Goal: Information Seeking & Learning: Learn about a topic

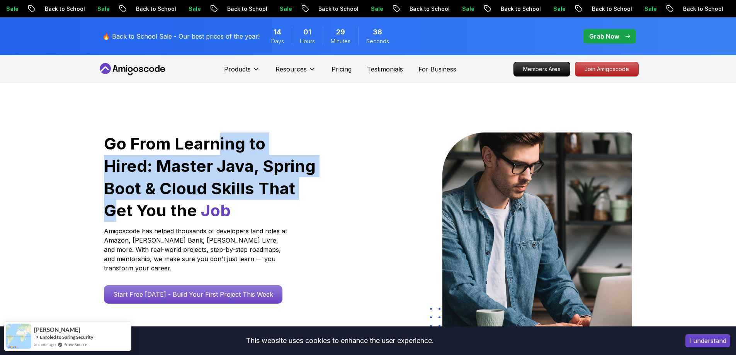
drag, startPoint x: 256, startPoint y: 182, endPoint x: 312, endPoint y: 198, distance: 57.7
click at [263, 187] on h1 "Go From Learning to Hired: Master Java, Spring Boot & Cloud Skills That Get You…" at bounding box center [210, 176] width 213 height 89
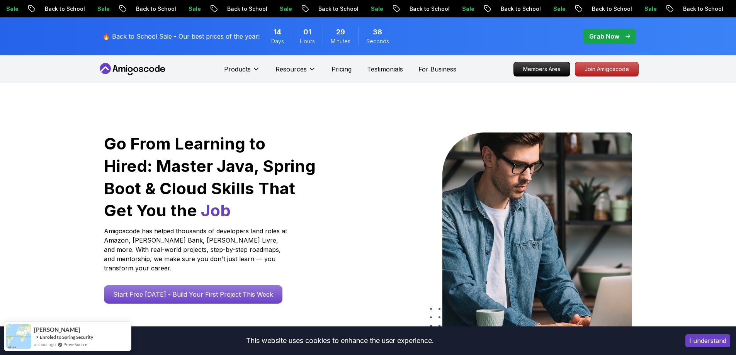
click at [359, 214] on div at bounding box center [345, 232] width 45 height 201
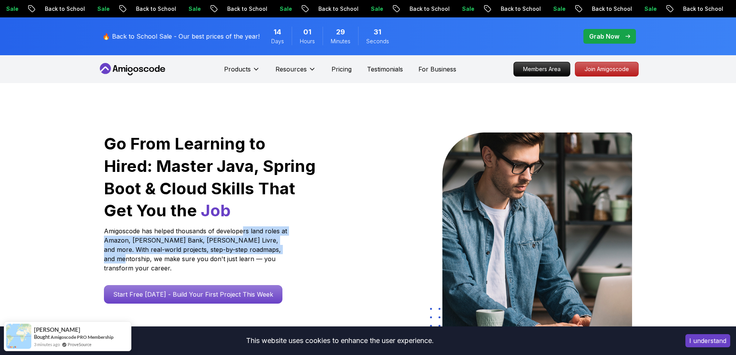
drag, startPoint x: 246, startPoint y: 226, endPoint x: 282, endPoint y: 252, distance: 44.0
click at [278, 250] on div "Go From Learning to Hired: Master Java, Spring Boot & Cloud Skills That Get You…" at bounding box center [210, 217] width 213 height 171
click at [285, 253] on p "Amigoscode has helped thousands of developers land roles at Amazon, Starling Ba…" at bounding box center [196, 249] width 185 height 46
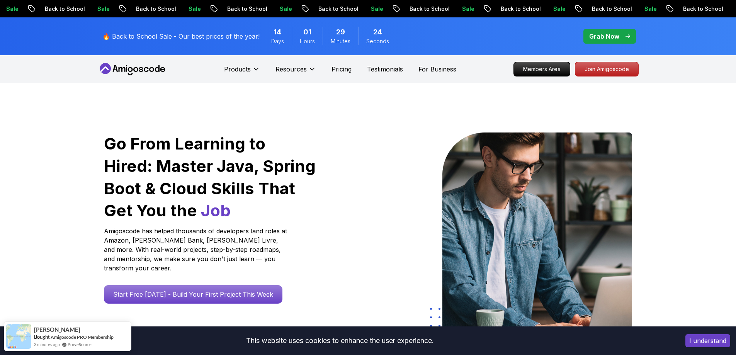
click at [342, 75] on div "Products Resources Pricing Testimonials For Business" at bounding box center [340, 68] width 232 height 15
click at [341, 71] on p "Pricing" at bounding box center [341, 68] width 20 height 9
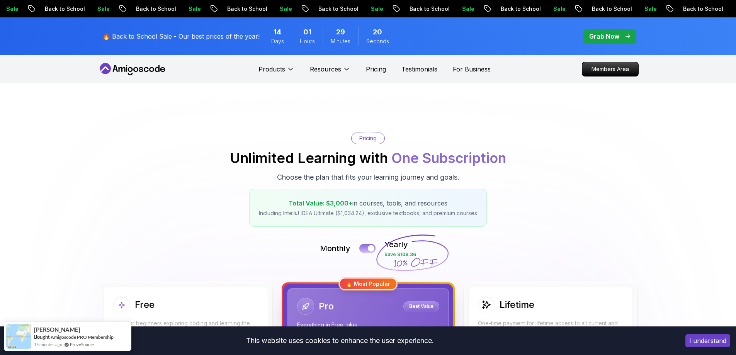
click at [371, 246] on div at bounding box center [371, 248] width 7 height 7
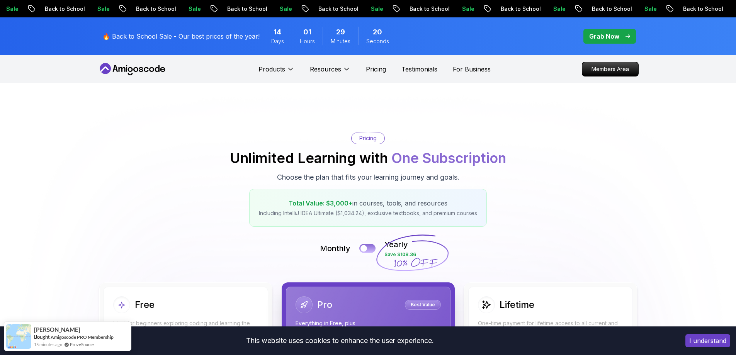
click at [371, 246] on button at bounding box center [367, 248] width 16 height 9
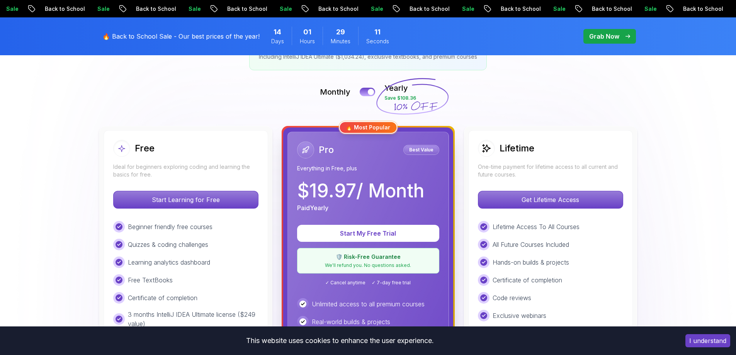
scroll to position [161, 0]
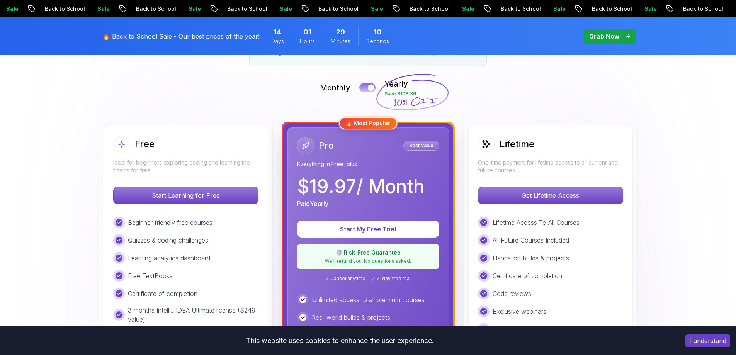
drag, startPoint x: 373, startPoint y: 92, endPoint x: 365, endPoint y: 87, distance: 9.3
click at [372, 92] on div "Monthly Yearly Save $108.36" at bounding box center [368, 87] width 541 height 19
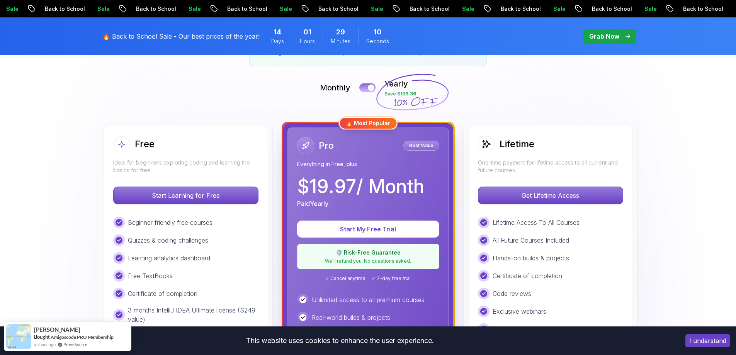
click at [365, 87] on button at bounding box center [367, 87] width 16 height 9
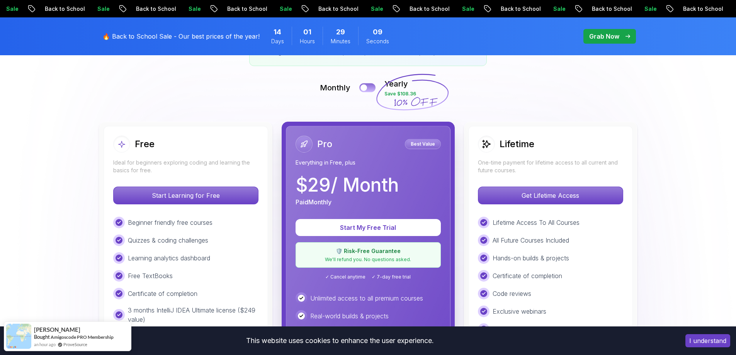
click at [365, 87] on div at bounding box center [363, 88] width 7 height 7
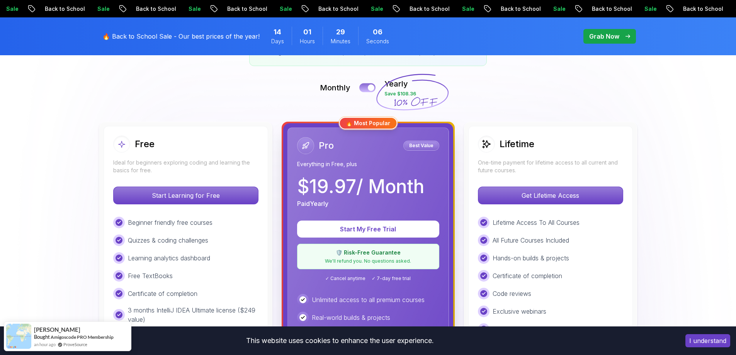
click at [365, 87] on button at bounding box center [367, 87] width 16 height 9
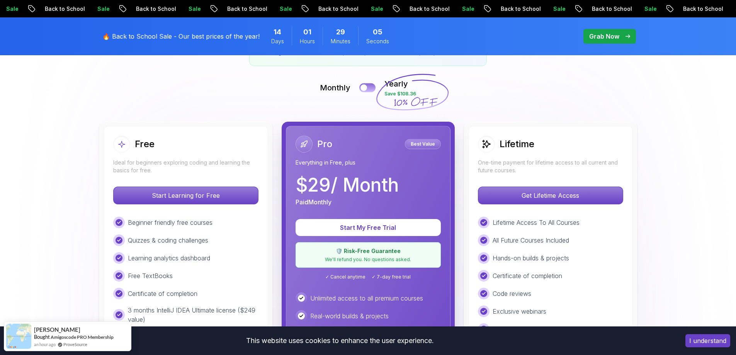
click at [365, 87] on div at bounding box center [363, 88] width 7 height 7
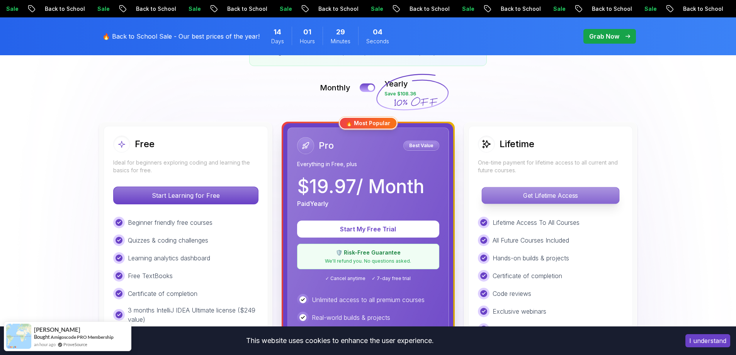
click at [520, 201] on p "Get Lifetime Access" at bounding box center [550, 195] width 137 height 16
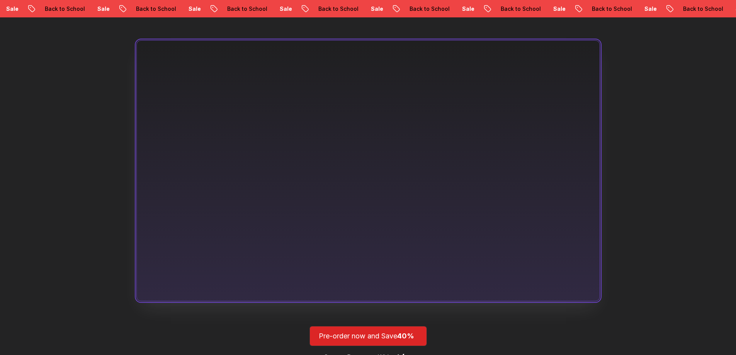
scroll to position [475, 0]
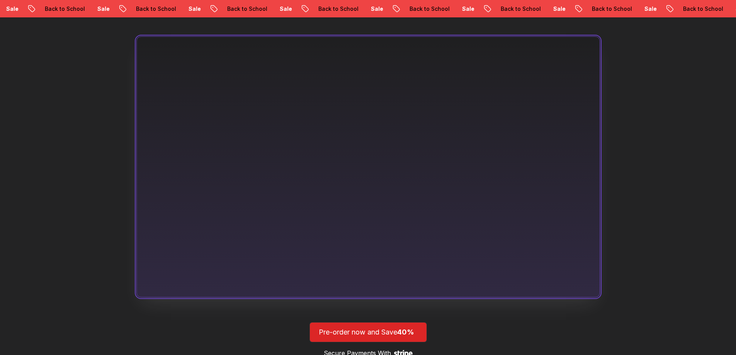
click at [47, 155] on div "Discover the vision behind Amigoscode 2.0 The coding platform made for develope…" at bounding box center [368, 188] width 736 height 494
drag, startPoint x: 32, startPoint y: 118, endPoint x: 141, endPoint y: 204, distance: 139.1
click at [32, 119] on div "Discover the vision behind Amigoscode 2.0 The coding platform made for develope…" at bounding box center [368, 188] width 736 height 494
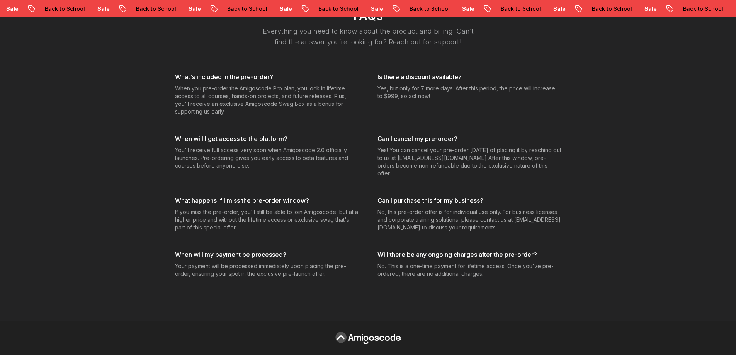
scroll to position [2538, 0]
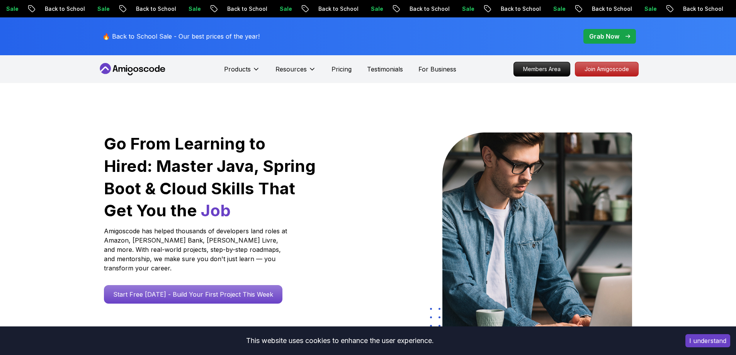
drag, startPoint x: 321, startPoint y: 144, endPoint x: 264, endPoint y: 73, distance: 90.9
click at [319, 137] on div "Go From Learning to Hired: Master Java, Spring Boot & Cloud Skills That Get You…" at bounding box center [210, 232] width 225 height 201
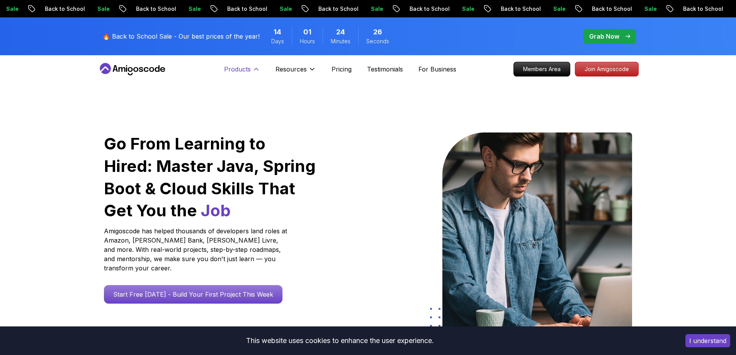
click at [242, 72] on p "Products" at bounding box center [237, 68] width 27 height 9
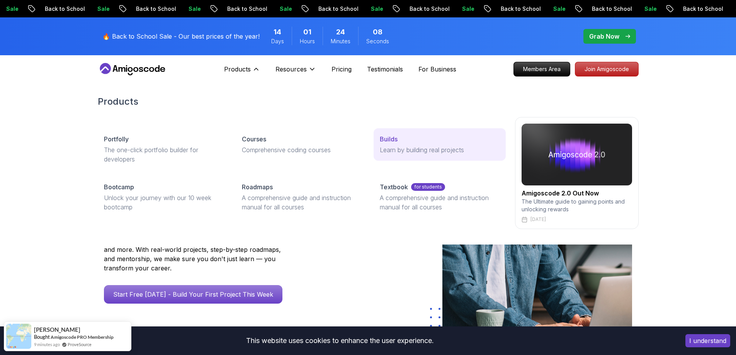
click at [392, 136] on p "Builds" at bounding box center [389, 138] width 18 height 9
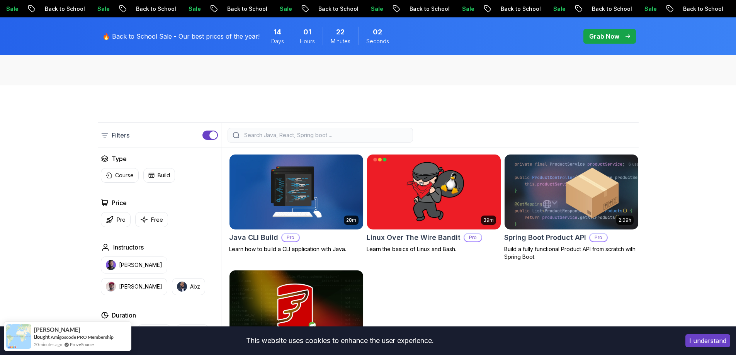
scroll to position [159, 0]
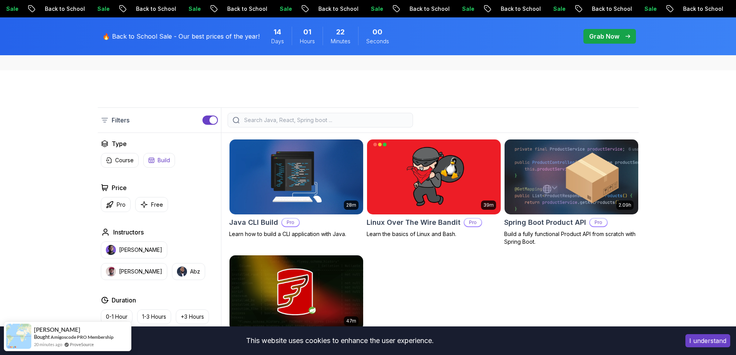
click at [151, 159] on icon "button" at bounding box center [151, 160] width 6 height 6
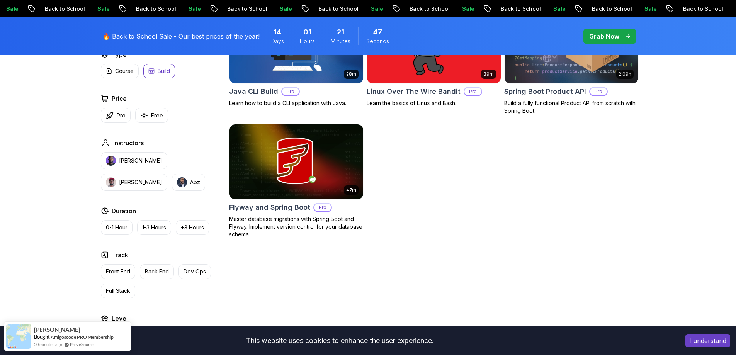
scroll to position [220, 0]
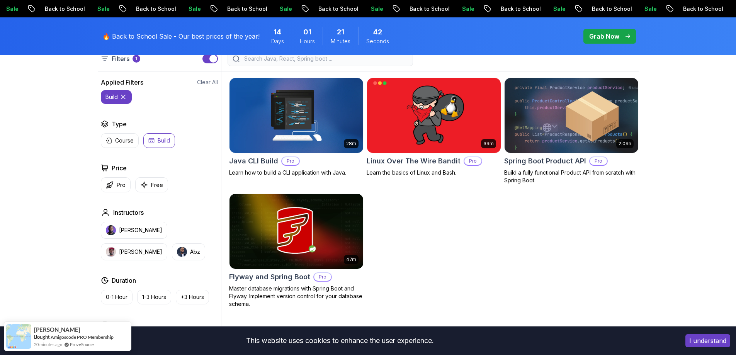
drag, startPoint x: 546, startPoint y: 193, endPoint x: 552, endPoint y: 200, distance: 9.3
click at [552, 200] on div "28m Java CLI Build Pro Learn how to build a CLI application with Java. 39m Linu…" at bounding box center [433, 193] width 409 height 230
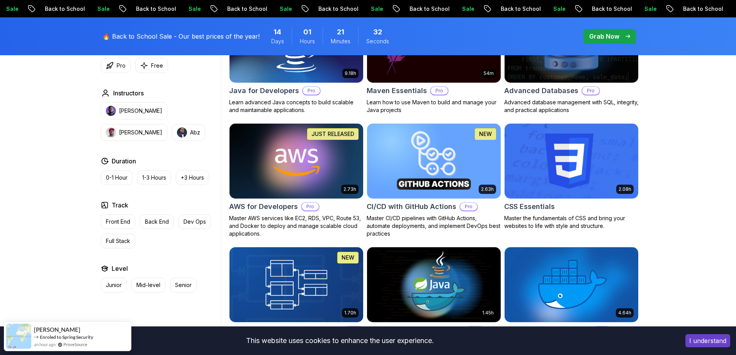
scroll to position [507, 0]
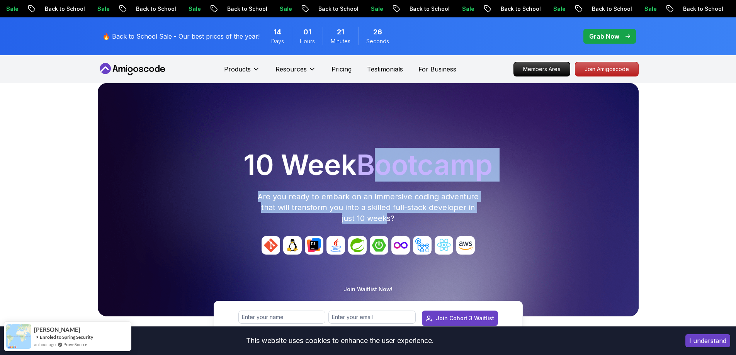
drag, startPoint x: 374, startPoint y: 188, endPoint x: 393, endPoint y: 227, distance: 43.9
click at [392, 227] on div "10 Week Bootcamp Are you ready to embark on an immersive coding adventure that …" at bounding box center [368, 199] width 541 height 233
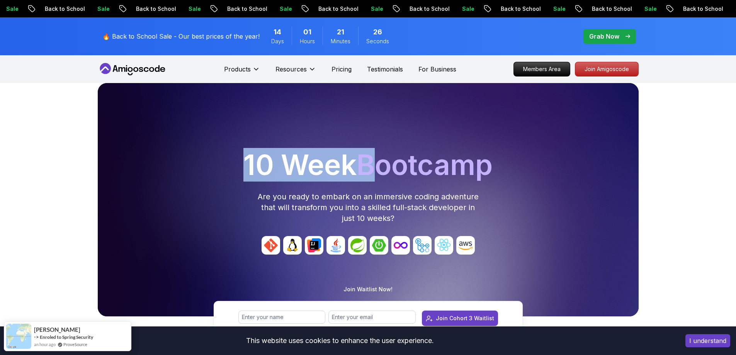
click at [432, 229] on div at bounding box center [368, 199] width 541 height 233
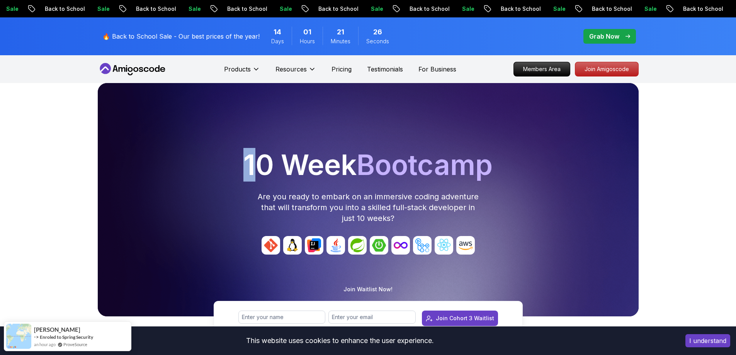
drag, startPoint x: 416, startPoint y: 225, endPoint x: 265, endPoint y: 195, distance: 153.9
click at [245, 180] on div "10 Week Bootcamp Are you ready to embark on an immersive coding adventure that …" at bounding box center [368, 199] width 541 height 233
click at [283, 198] on p "Are you ready to embark on an immersive coding adventure that will transform yo…" at bounding box center [368, 207] width 222 height 32
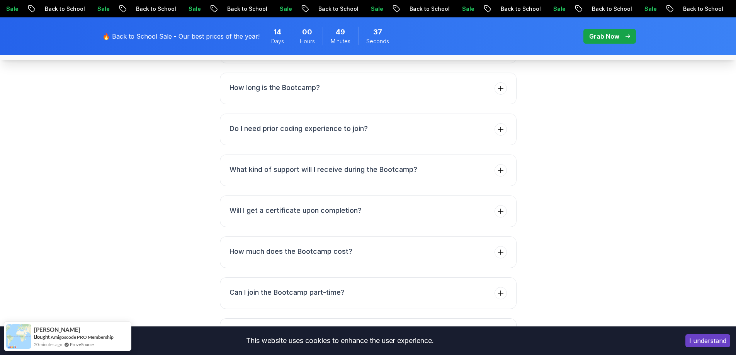
scroll to position [3064, 0]
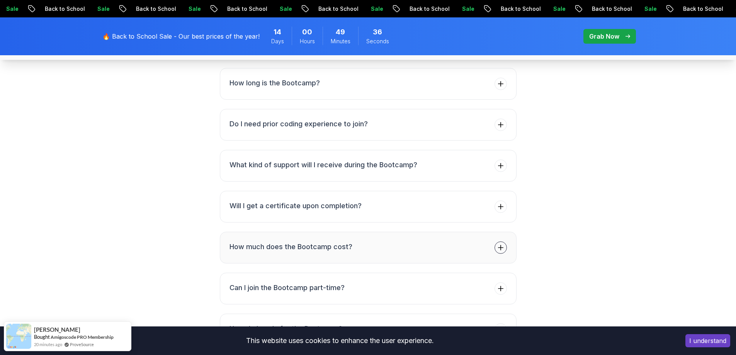
click at [358, 244] on button "How much does the Bootcamp cost?" at bounding box center [368, 248] width 297 height 32
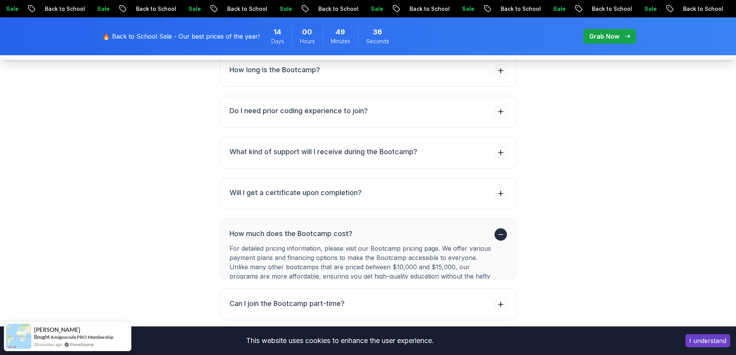
scroll to position [3051, 0]
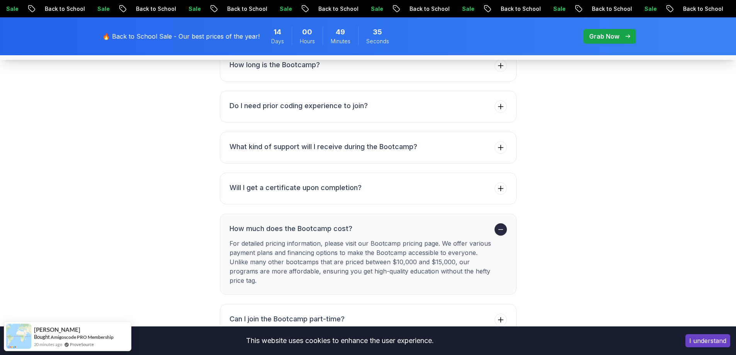
drag, startPoint x: 331, startPoint y: 241, endPoint x: 415, endPoint y: 284, distance: 94.3
click at [409, 282] on p "For detailed pricing information, please visit our Bootcamp pricing page. We of…" at bounding box center [360, 262] width 262 height 46
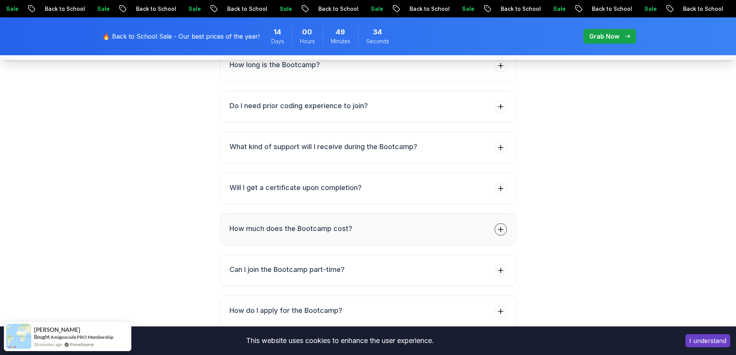
click at [379, 237] on button "How much does the Bootcamp cost?" at bounding box center [368, 230] width 297 height 32
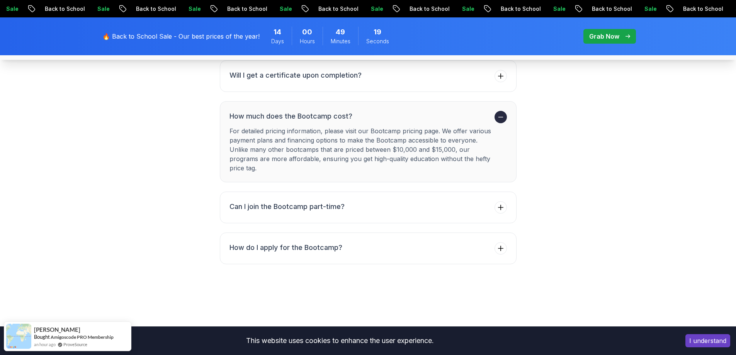
scroll to position [3159, 0]
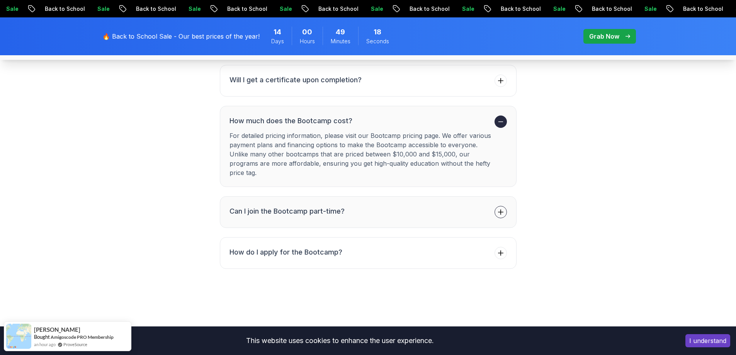
click at [337, 216] on h3 "Can I join the Bootcamp part-time?" at bounding box center [286, 211] width 115 height 11
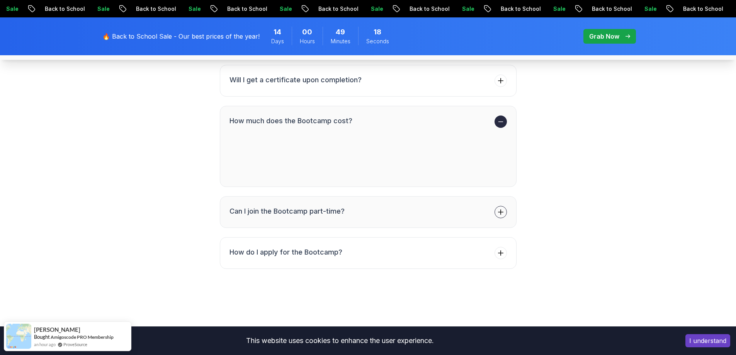
click at [337, 216] on li "Can I join the Bootcamp part-time?" at bounding box center [286, 212] width 115 height 12
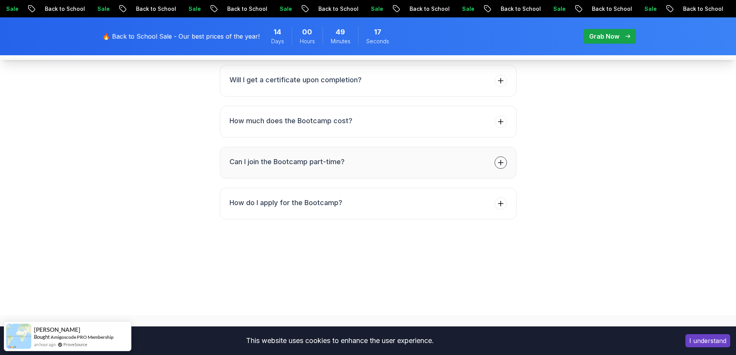
click at [387, 177] on button "Can I join the Bootcamp part-time?" at bounding box center [368, 163] width 297 height 32
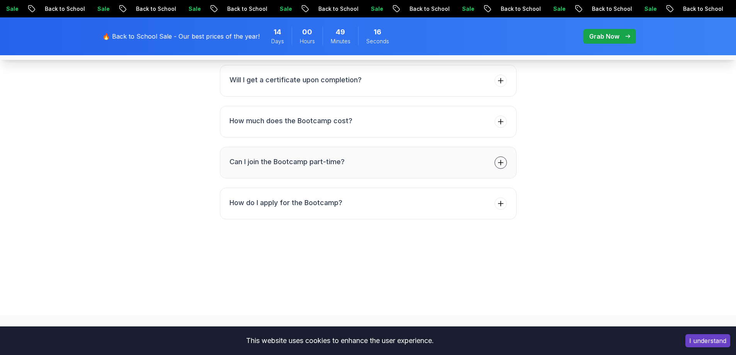
click at [386, 174] on button "Can I join the Bootcamp part-time?" at bounding box center [368, 163] width 297 height 32
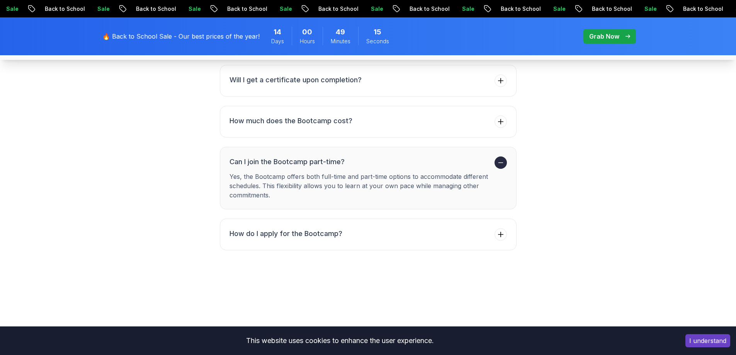
drag, startPoint x: 384, startPoint y: 197, endPoint x: 387, endPoint y: 203, distance: 6.6
click at [387, 202] on button "Can I join the Bootcamp part-time? Yes, the Bootcamp offers both full-time and …" at bounding box center [368, 178] width 297 height 63
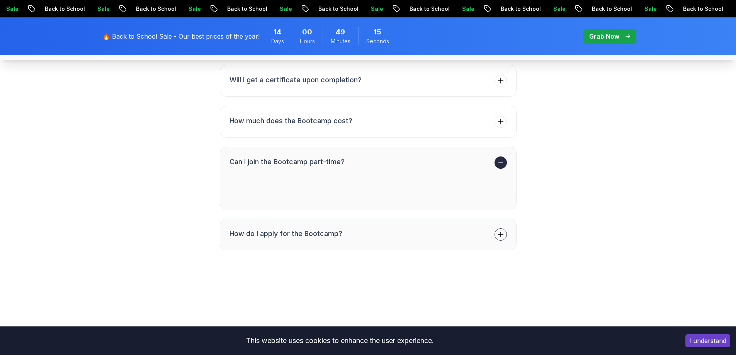
click at [387, 202] on button "Can I join the Bootcamp part-time? Yes, the Bootcamp offers both full-time and …" at bounding box center [368, 178] width 297 height 63
